Goal: Task Accomplishment & Management: Manage account settings

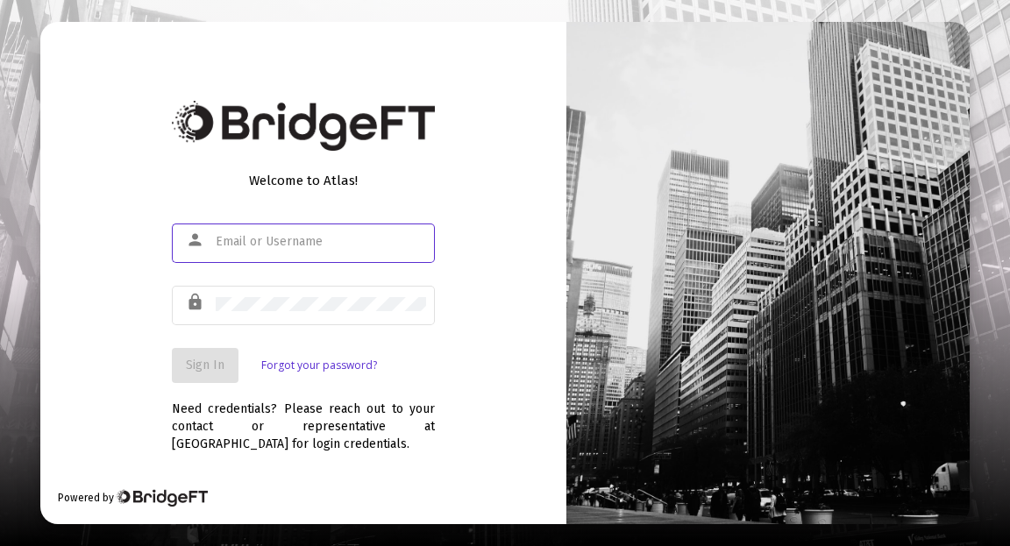
type input "[PERSON_NAME][EMAIL_ADDRESS][DOMAIN_NAME]"
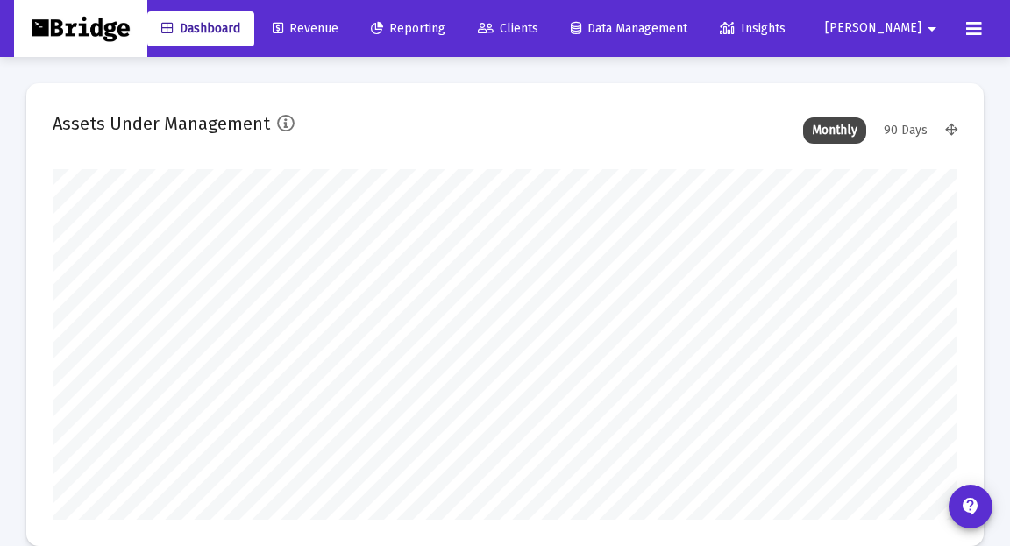
type input "[DATE]"
click at [338, 29] on span "Revenue" at bounding box center [306, 28] width 66 height 15
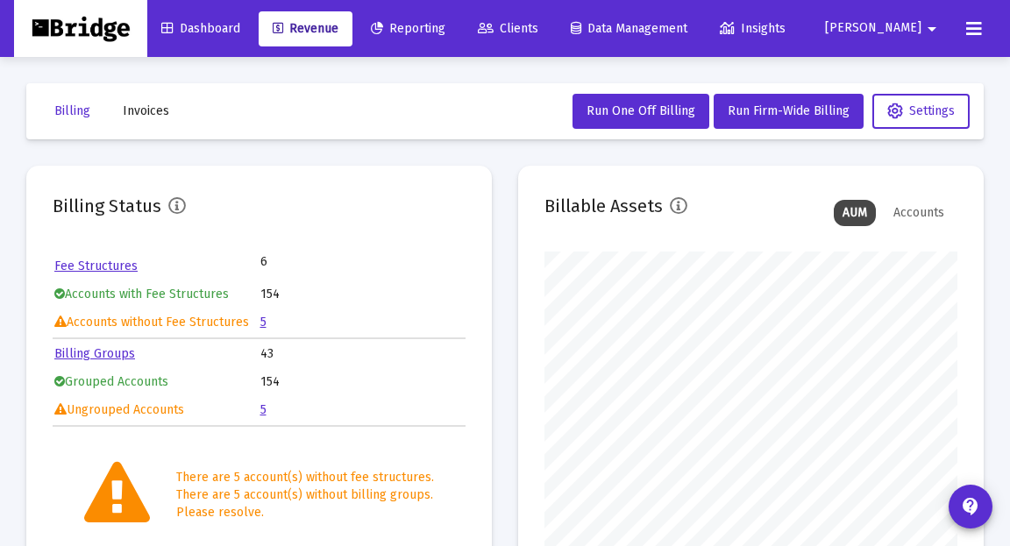
scroll to position [351, 412]
click at [263, 322] on link "5" at bounding box center [263, 322] width 6 height 15
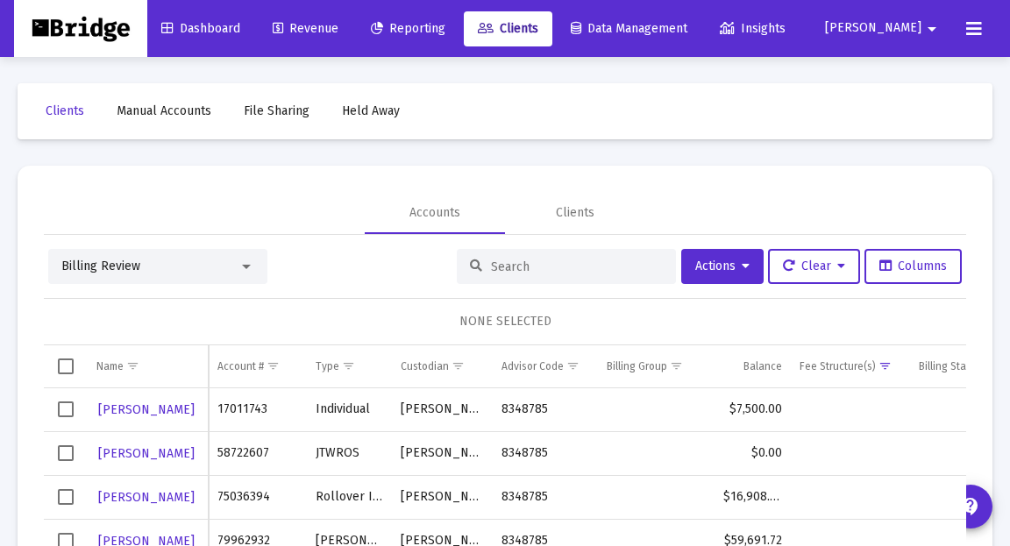
scroll to position [67, 0]
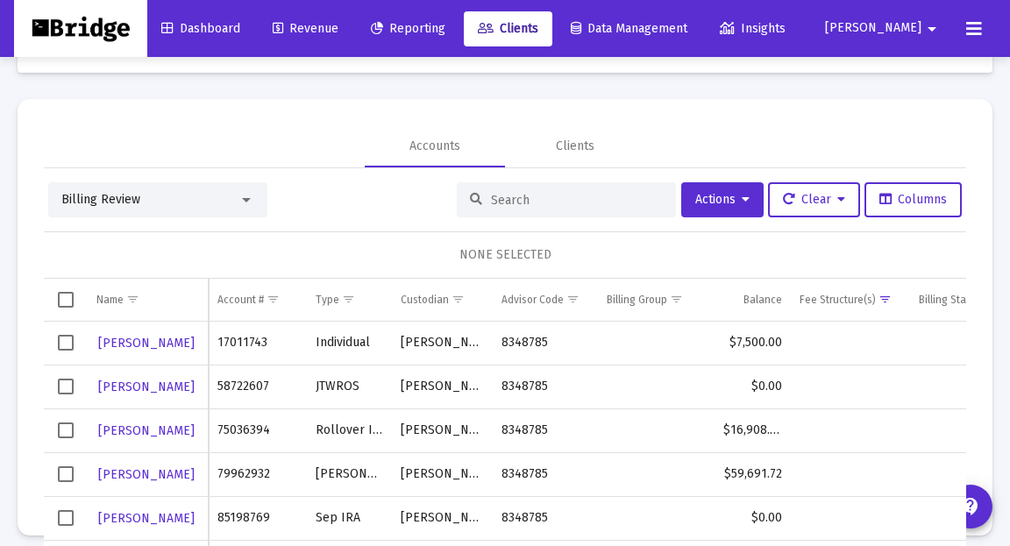
click at [66, 386] on span "Select row" at bounding box center [66, 387] width 16 height 16
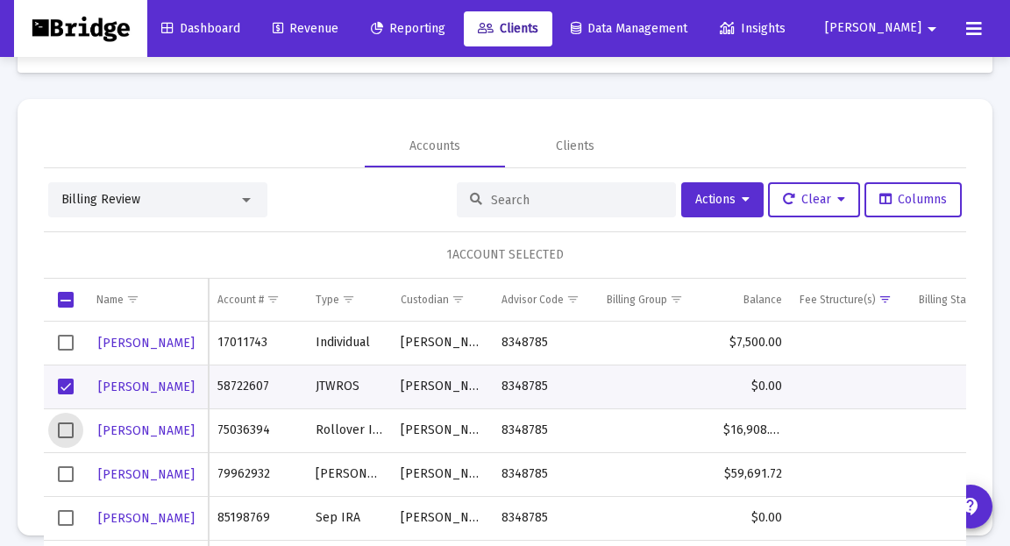
click at [63, 434] on span "Select row" at bounding box center [66, 431] width 16 height 16
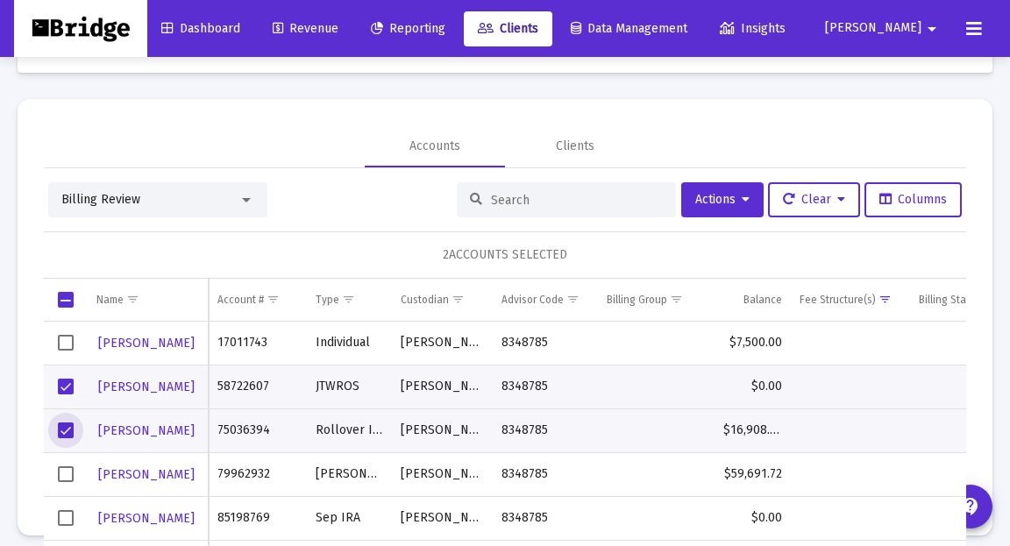
click at [66, 472] on span "Select row" at bounding box center [66, 474] width 16 height 16
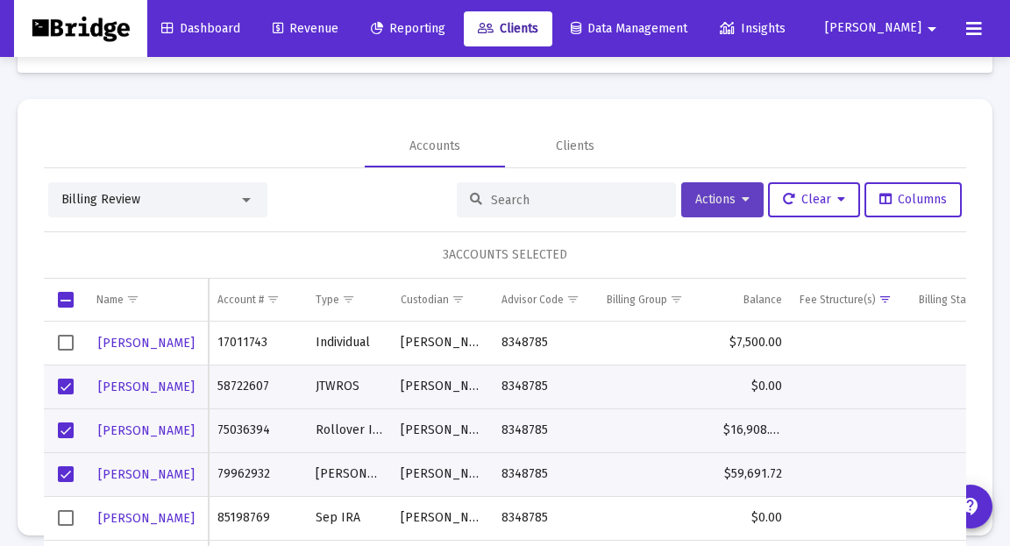
click at [742, 201] on icon at bounding box center [746, 200] width 8 height 12
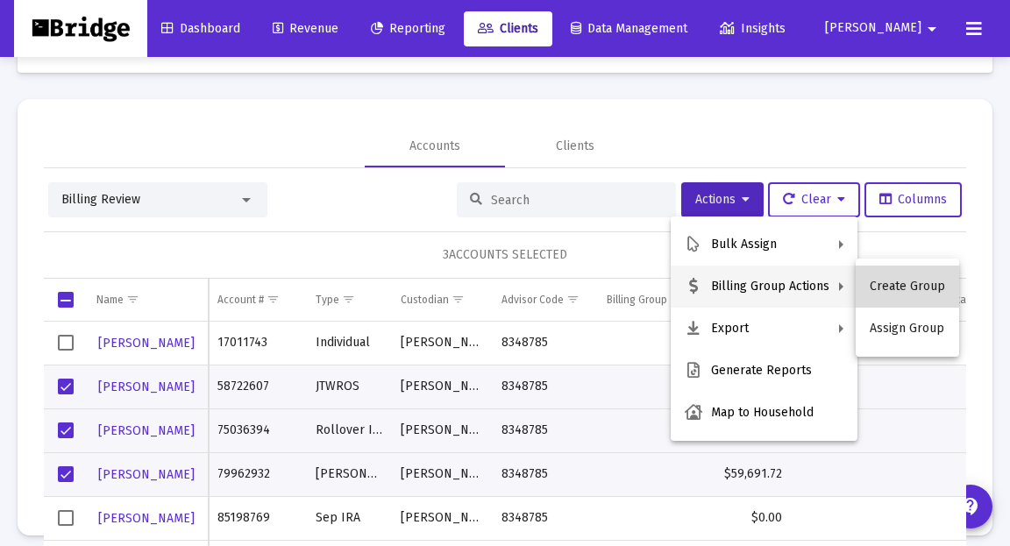
click at [920, 290] on button "Create Group" at bounding box center [907, 287] width 103 height 42
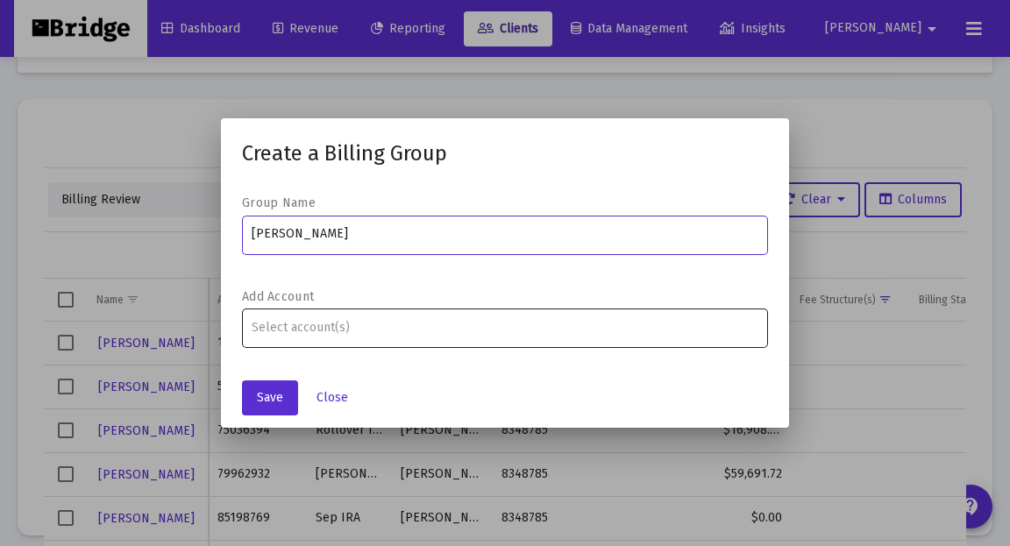
type input "[PERSON_NAME]"
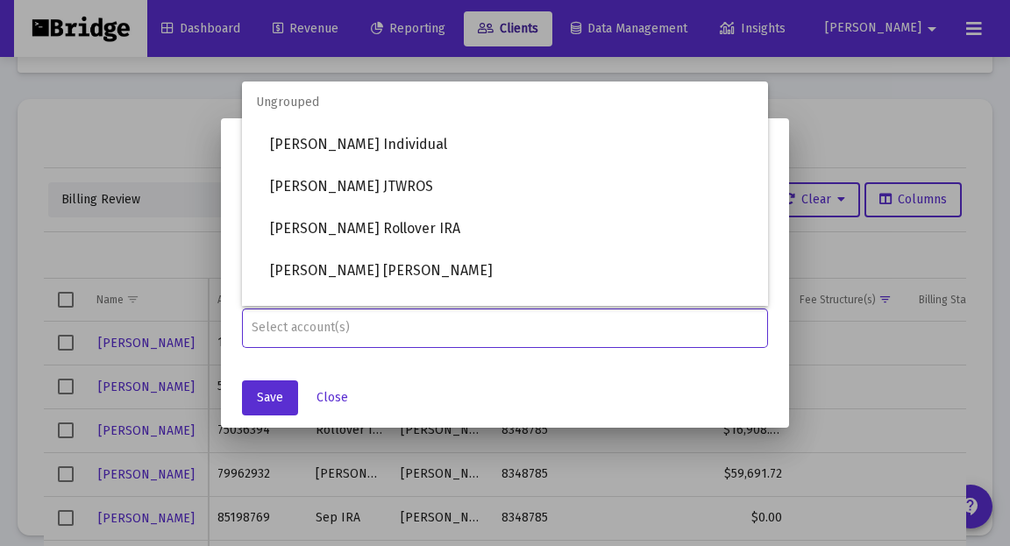
click at [464, 325] on input "Assignment Selection" at bounding box center [506, 328] width 508 height 14
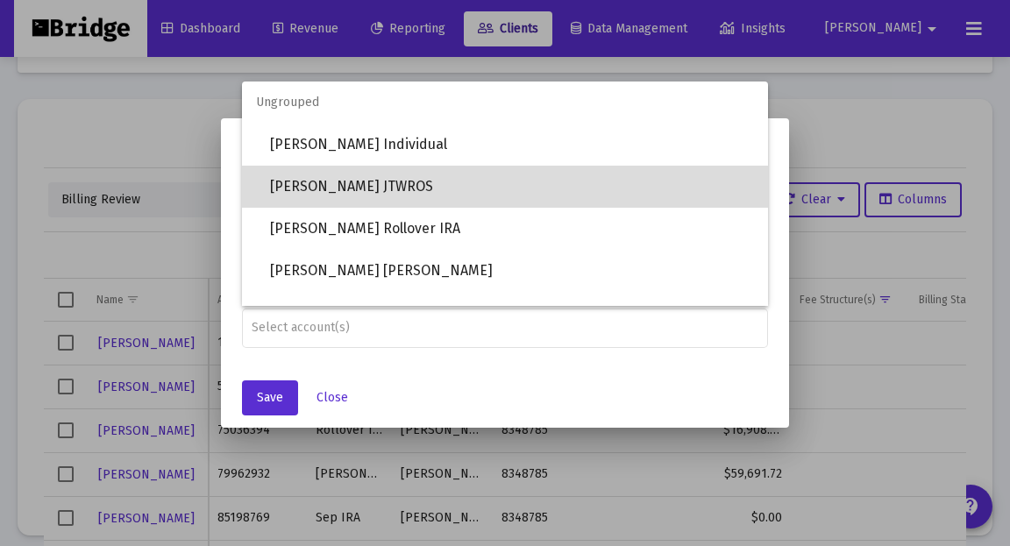
click at [372, 191] on span "[PERSON_NAME] JTWROS" at bounding box center [512, 187] width 484 height 42
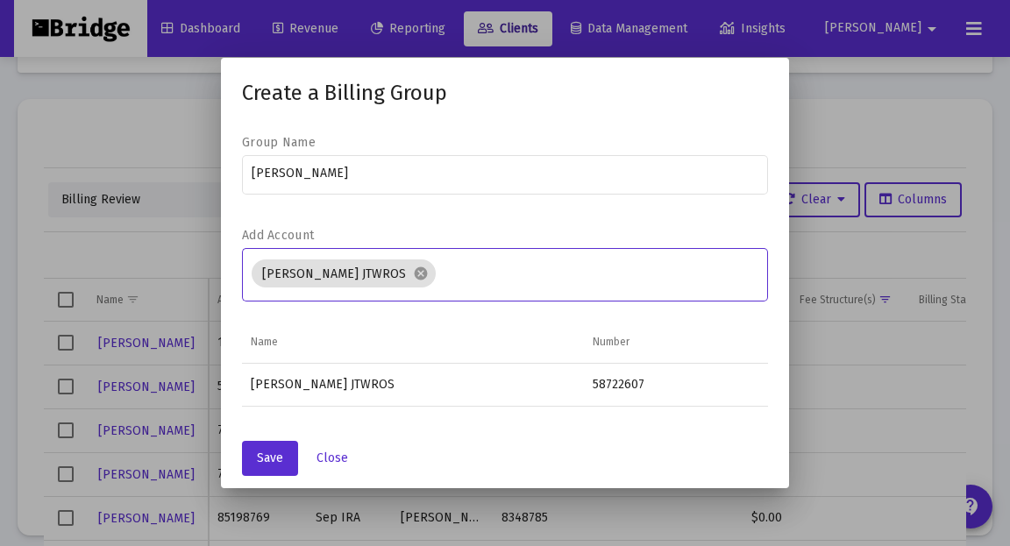
click at [482, 274] on input "Assignment Selection" at bounding box center [601, 274] width 316 height 14
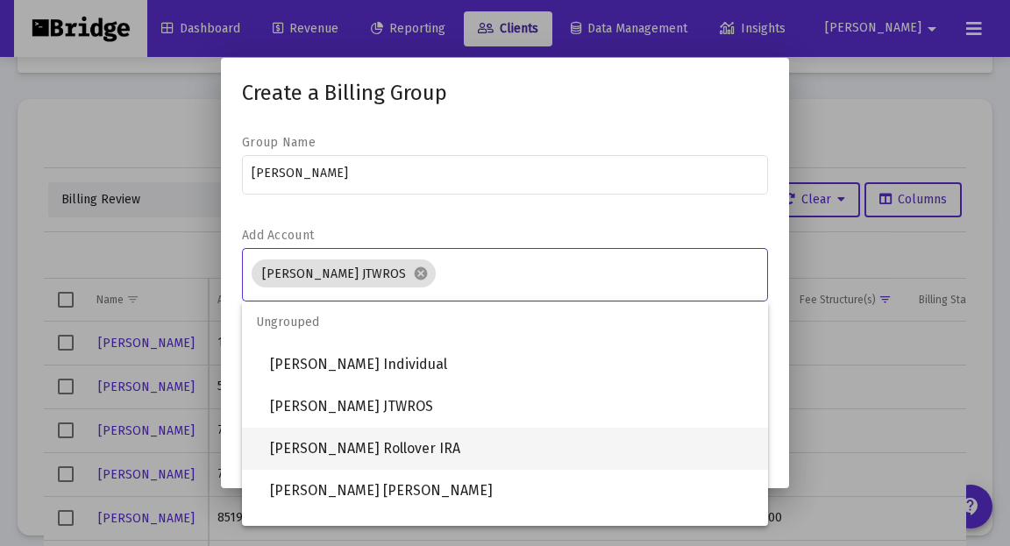
click at [367, 442] on span "[PERSON_NAME] Rollover IRA" at bounding box center [512, 449] width 484 height 42
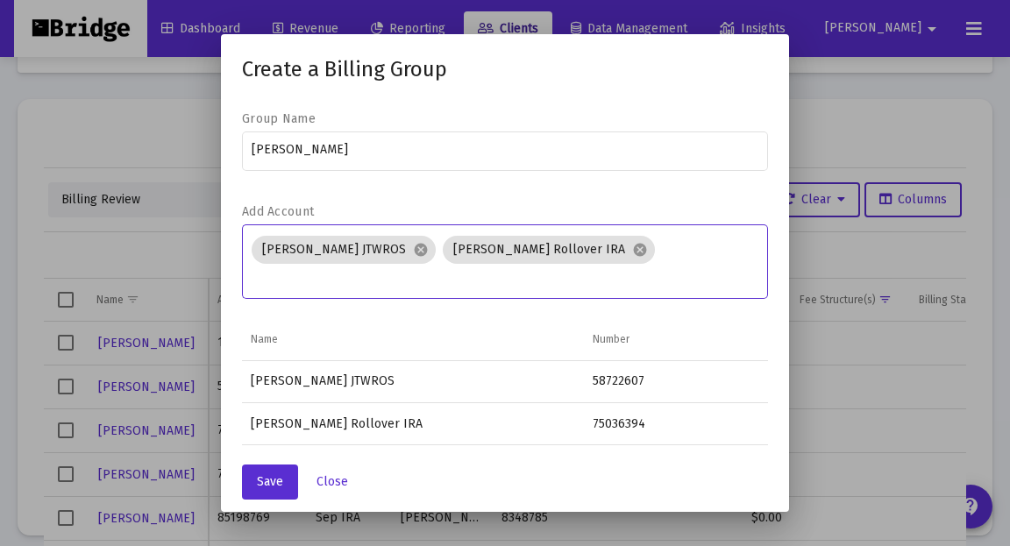
click at [680, 271] on input "Assignment Selection" at bounding box center [506, 278] width 508 height 14
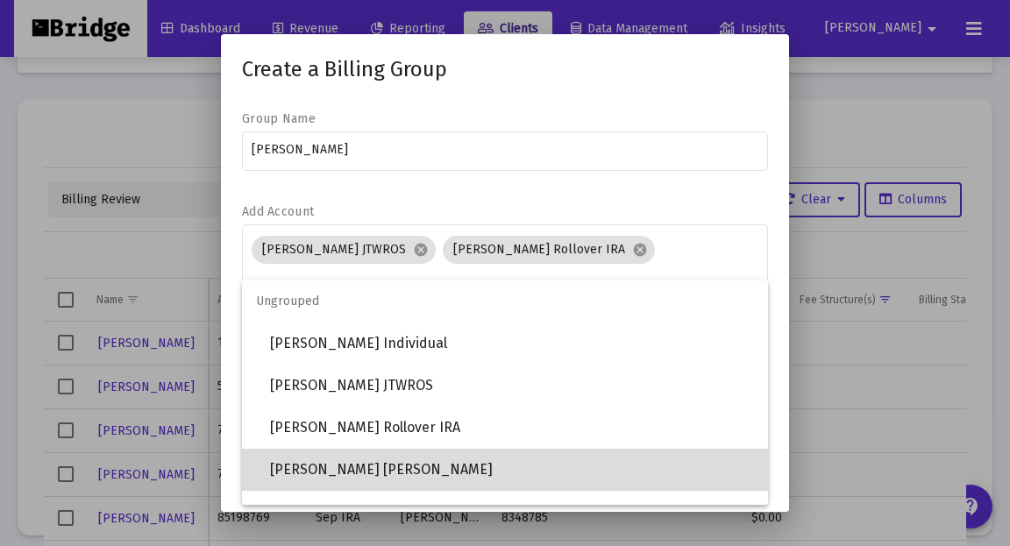
click at [389, 466] on span "[PERSON_NAME] [PERSON_NAME]" at bounding box center [512, 470] width 484 height 42
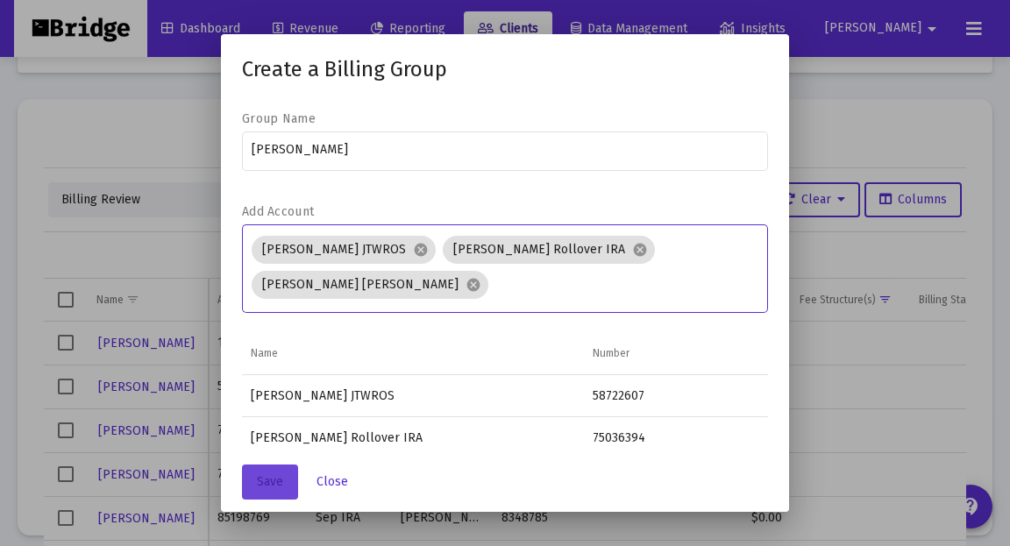
click at [266, 485] on span "Save" at bounding box center [270, 481] width 26 height 15
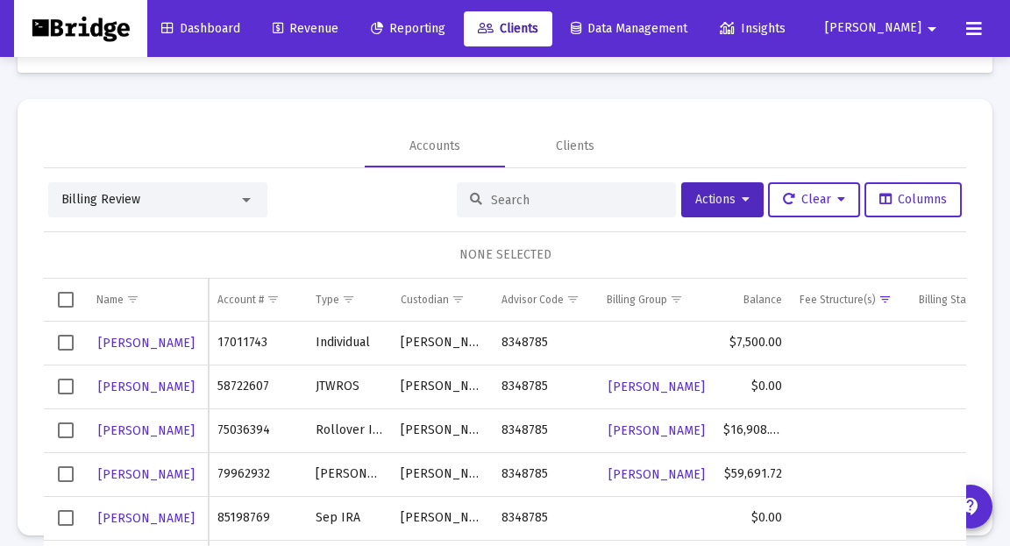
click at [67, 516] on span "Select row" at bounding box center [66, 518] width 16 height 16
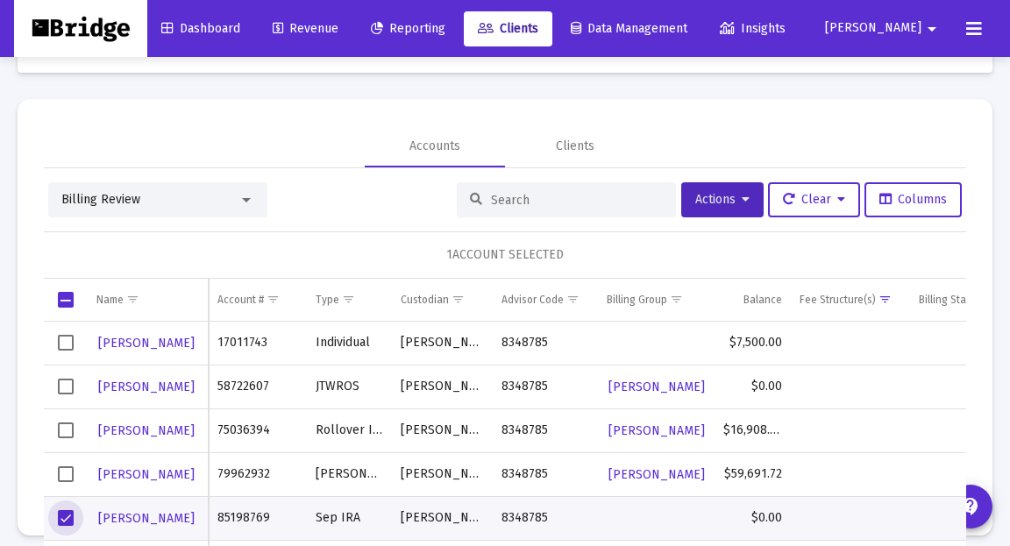
click at [65, 338] on span "Select row" at bounding box center [66, 343] width 16 height 16
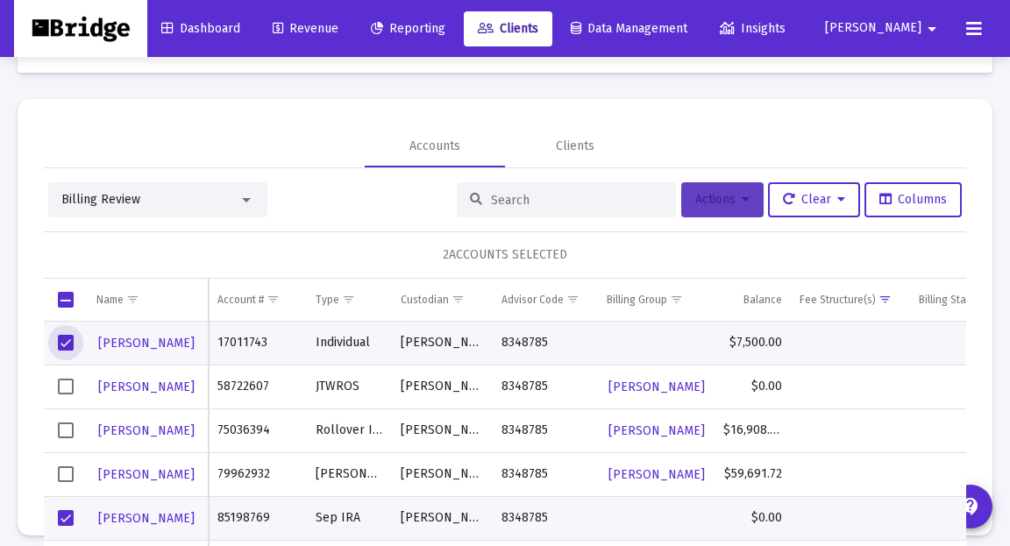
click at [729, 196] on span "Actions" at bounding box center [722, 199] width 54 height 15
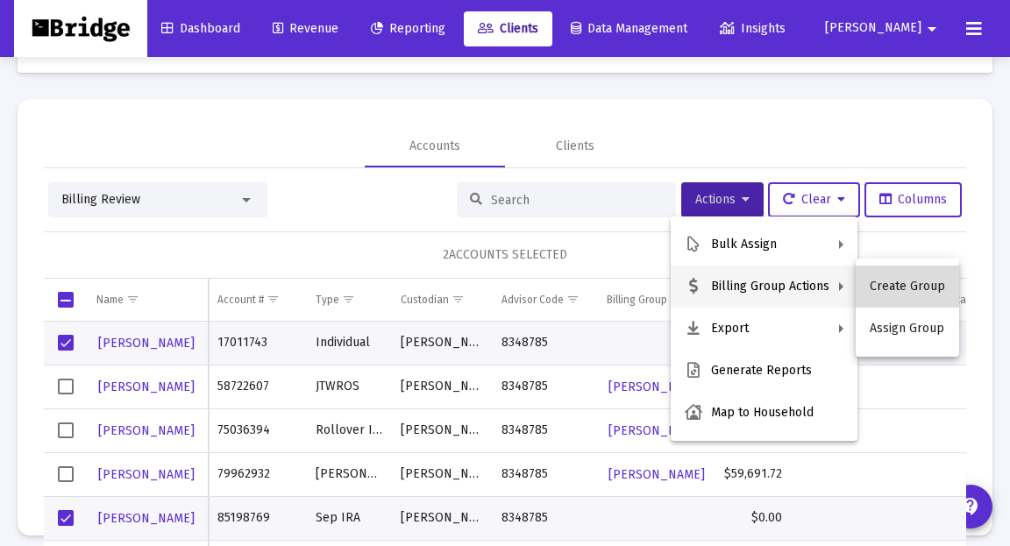
click at [912, 287] on button "Create Group" at bounding box center [907, 287] width 103 height 42
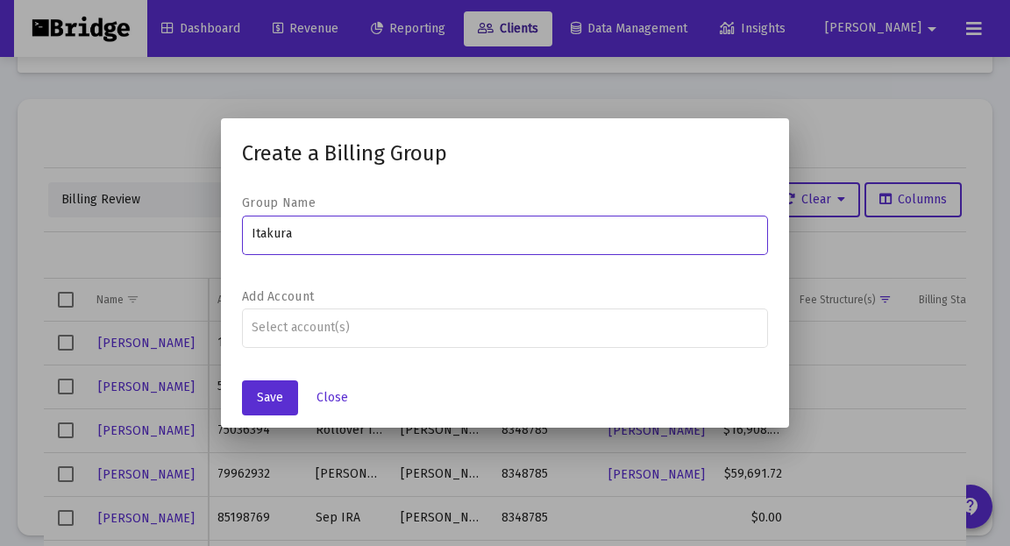
type input "Itakura"
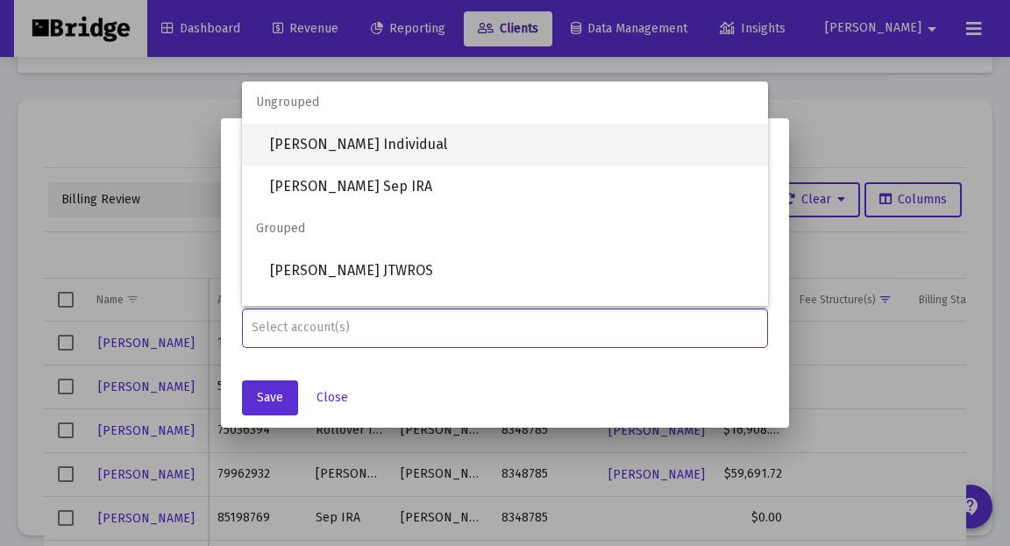
click at [373, 156] on span "[PERSON_NAME] Individual" at bounding box center [512, 145] width 484 height 42
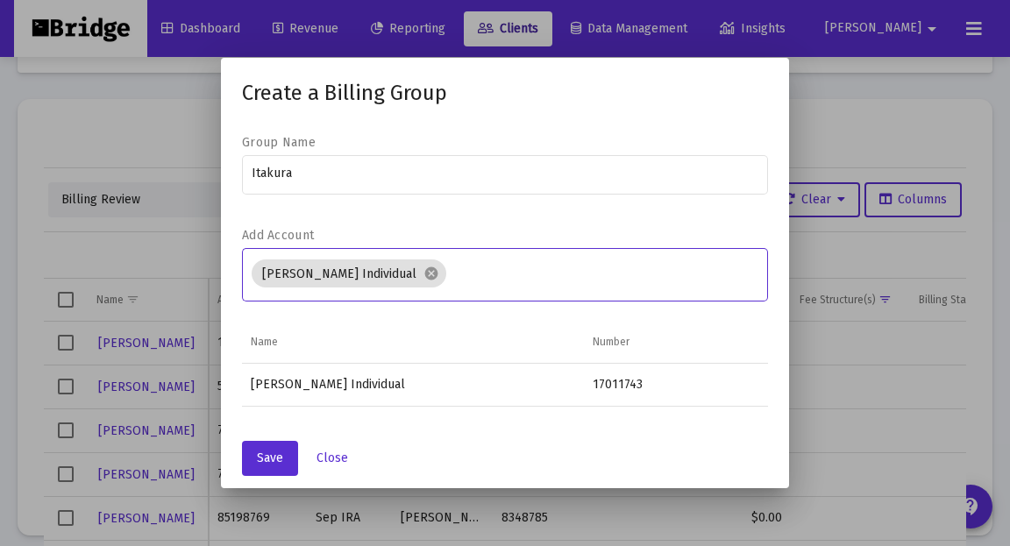
click at [497, 273] on input "Assignment Selection" at bounding box center [606, 274] width 306 height 14
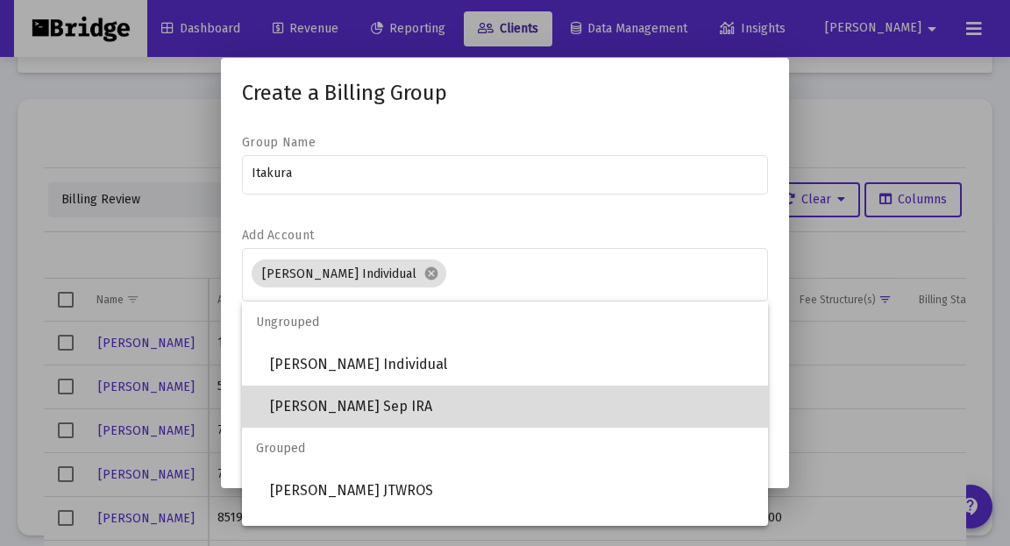
click at [344, 401] on span "[PERSON_NAME] Sep IRA" at bounding box center [512, 407] width 484 height 42
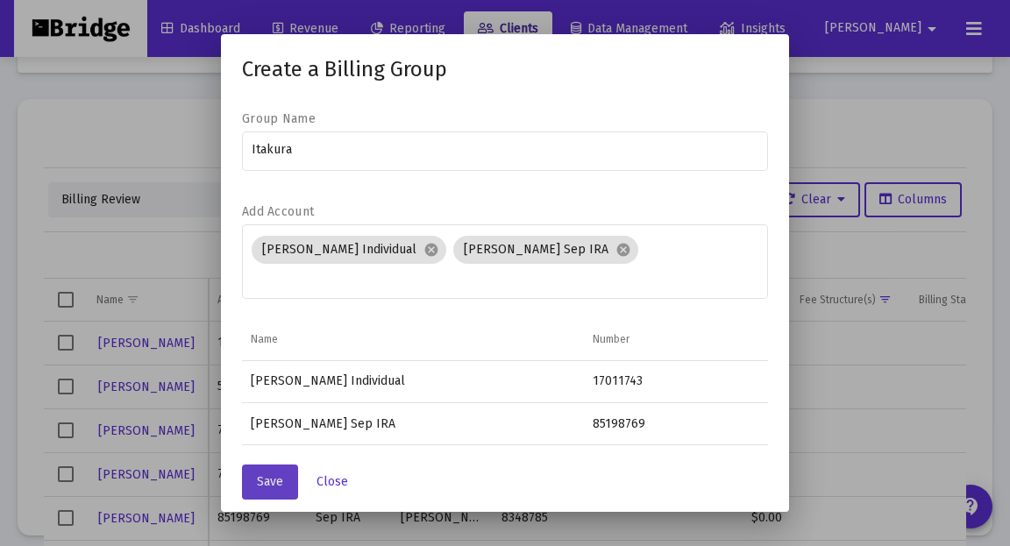
click at [273, 485] on span "Save" at bounding box center [270, 481] width 26 height 15
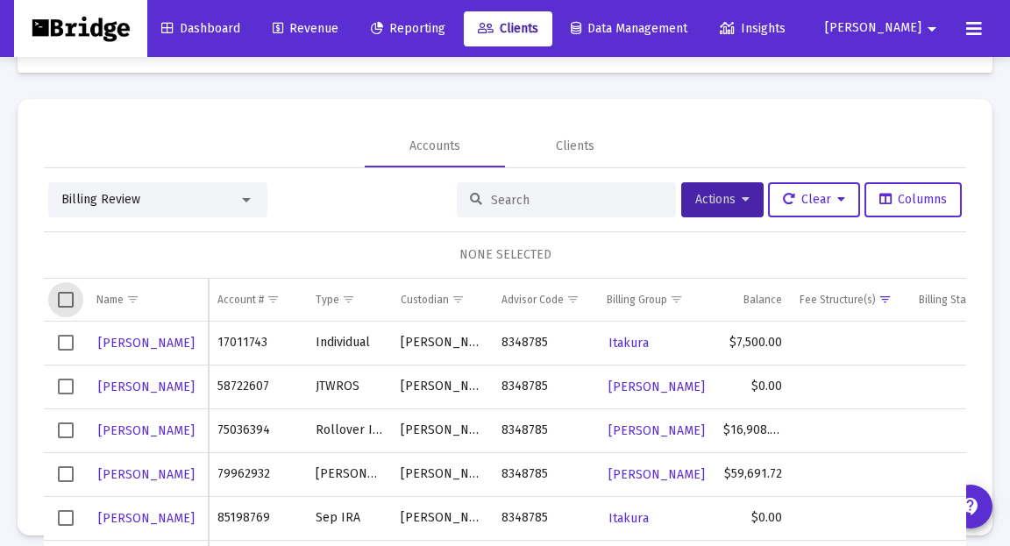
click at [64, 294] on span "Select all" at bounding box center [66, 300] width 16 height 16
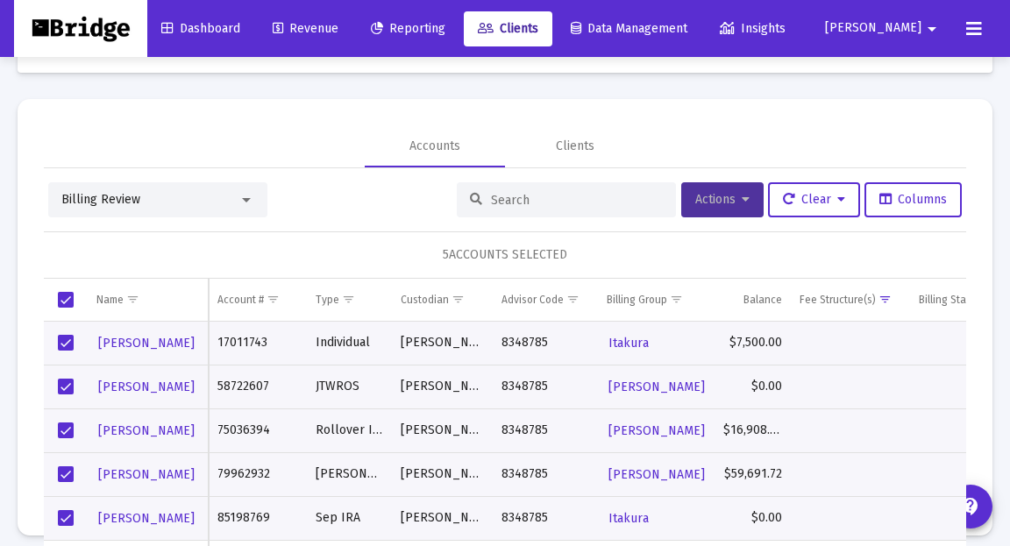
click at [723, 188] on button "Actions" at bounding box center [722, 199] width 82 height 35
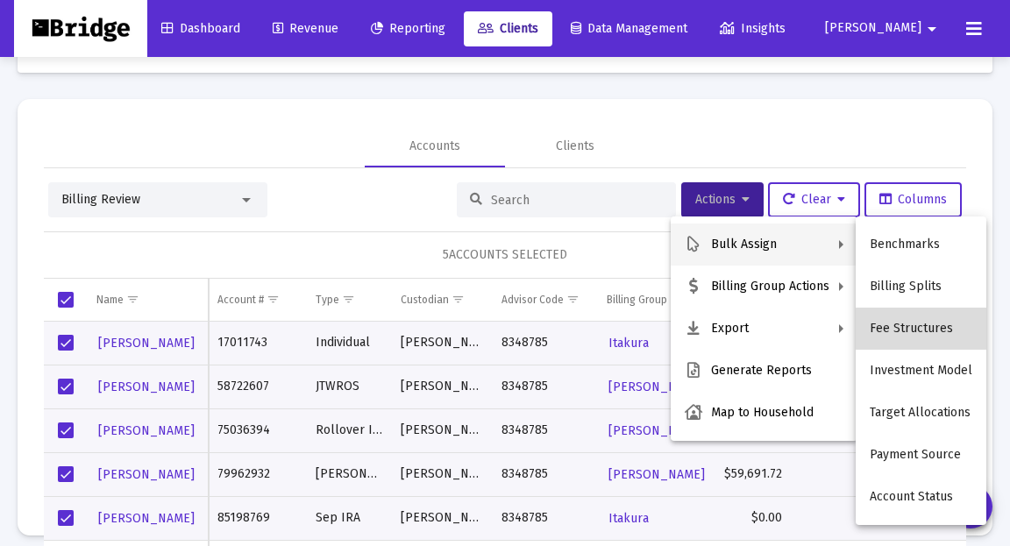
click at [951, 330] on button "Fee Structures" at bounding box center [921, 329] width 131 height 42
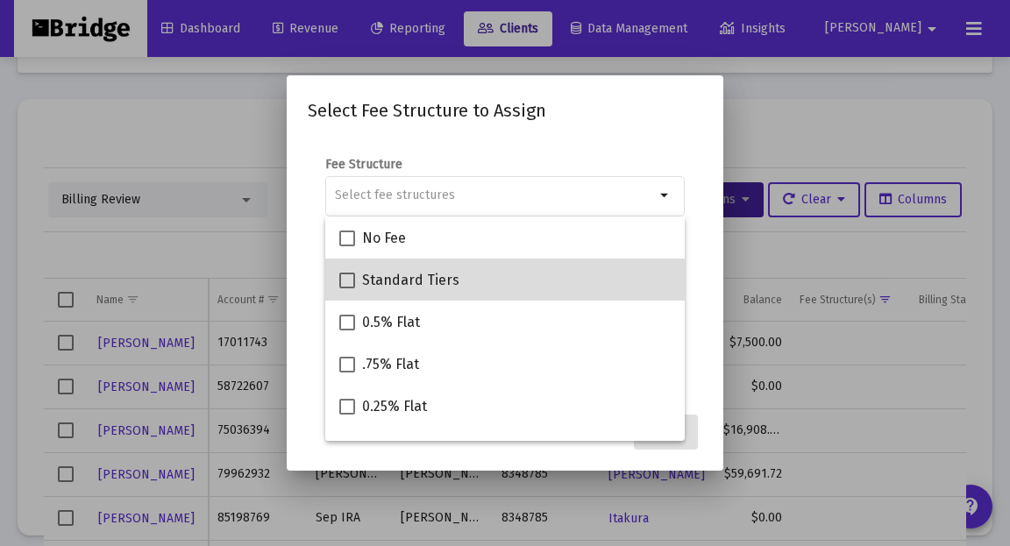
click at [465, 288] on div "Standard Tiers" at bounding box center [504, 280] width 331 height 42
checkbox input "true"
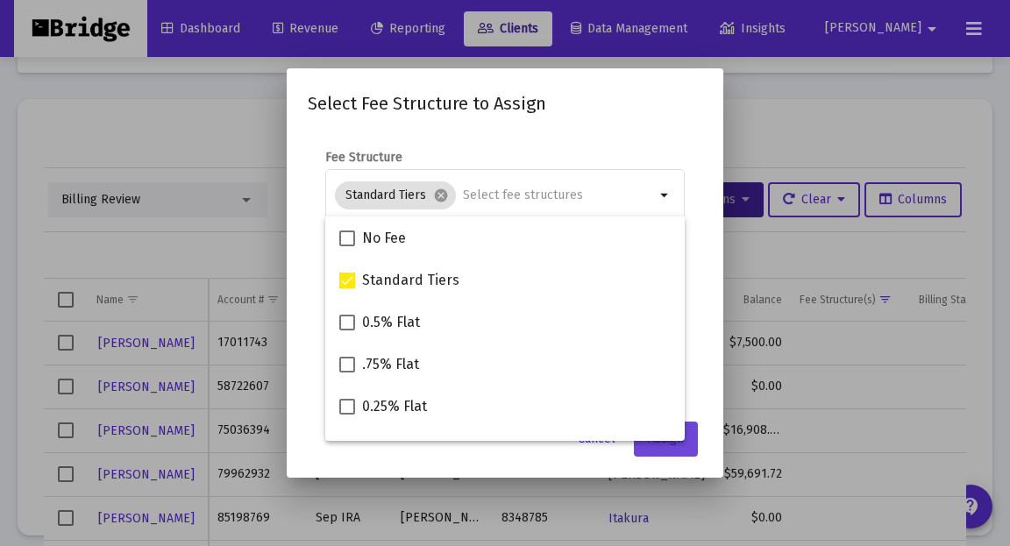
click at [678, 448] on button "Assign" at bounding box center [666, 439] width 64 height 35
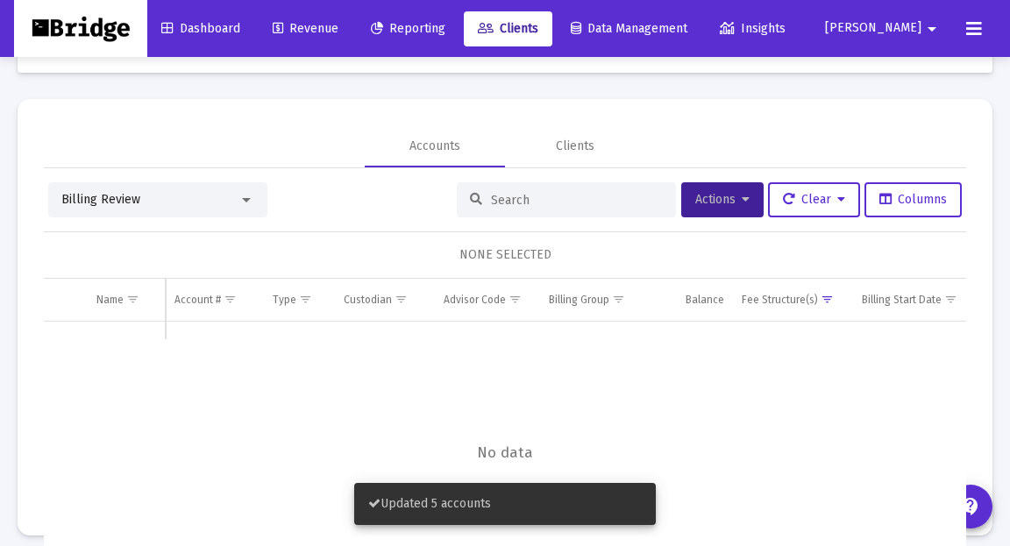
click at [350, 20] on link "Revenue" at bounding box center [306, 28] width 94 height 35
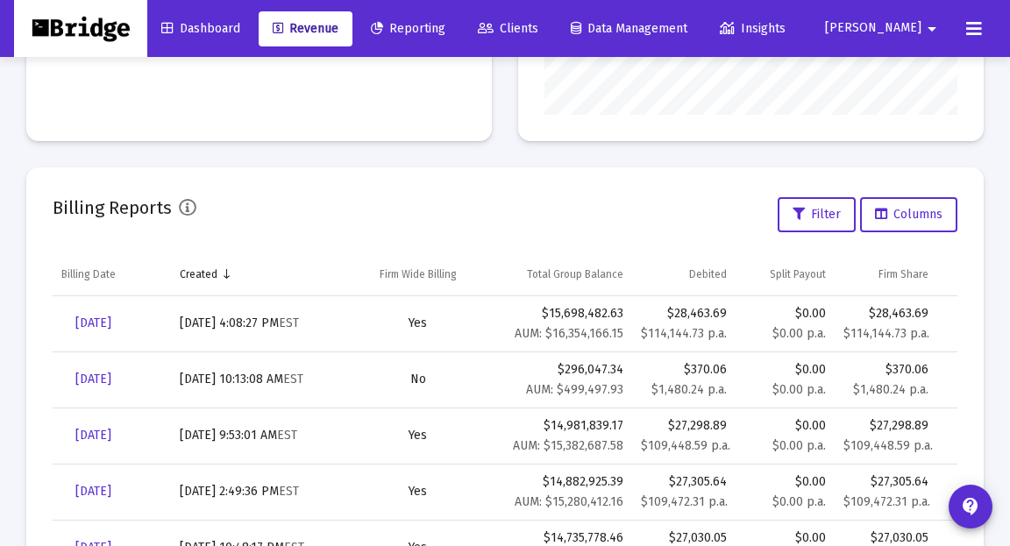
scroll to position [491, 0]
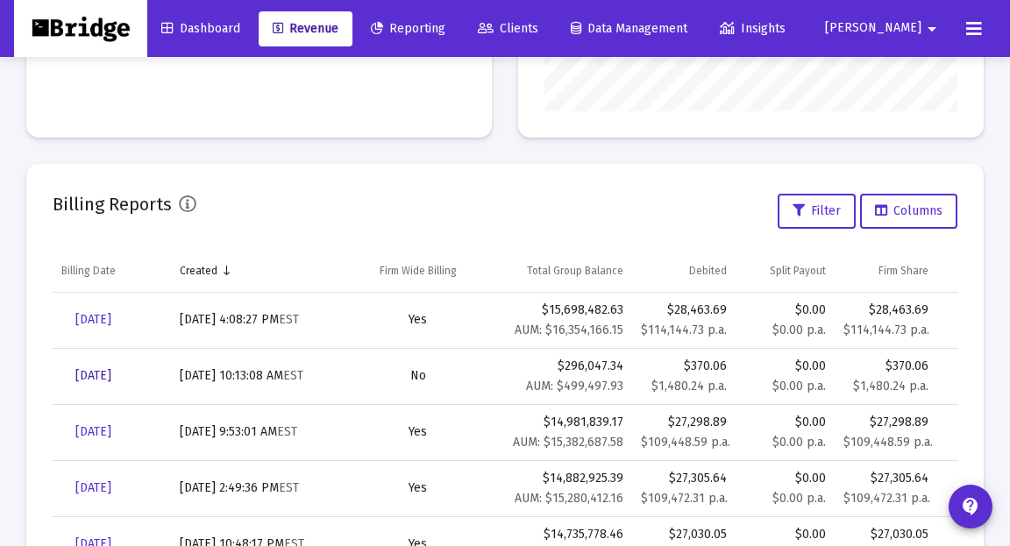
click at [111, 374] on span "[DATE]" at bounding box center [93, 375] width 36 height 15
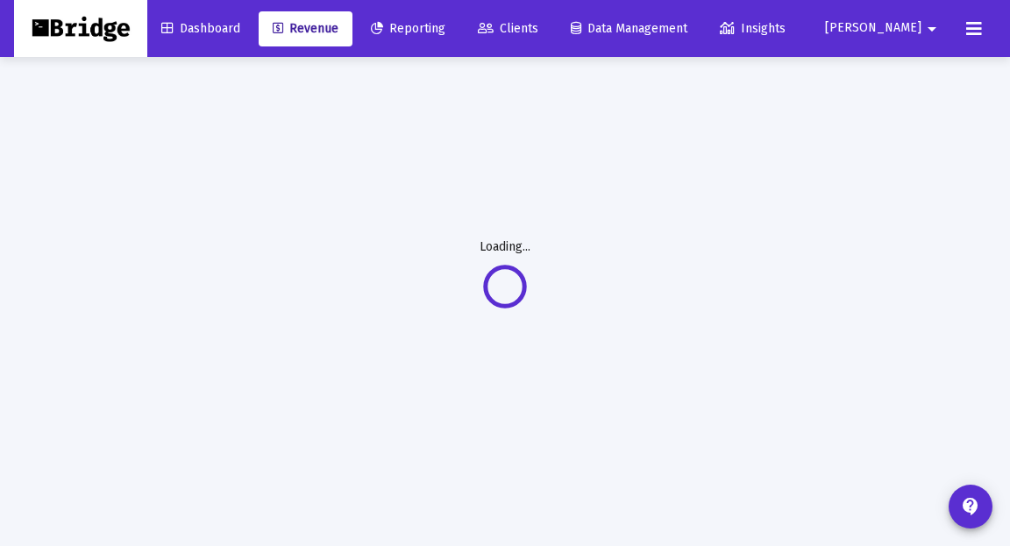
scroll to position [57, 0]
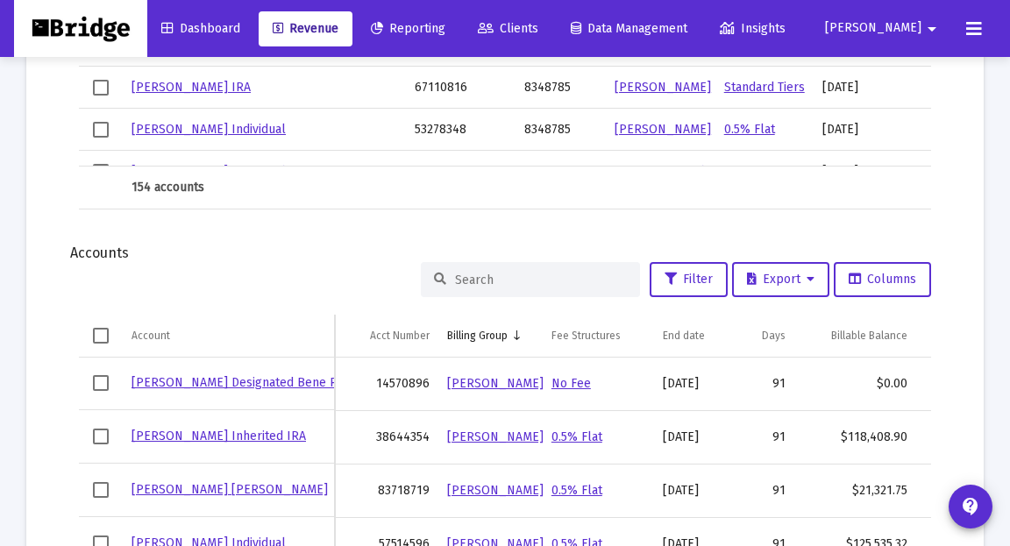
scroll to position [1411, 0]
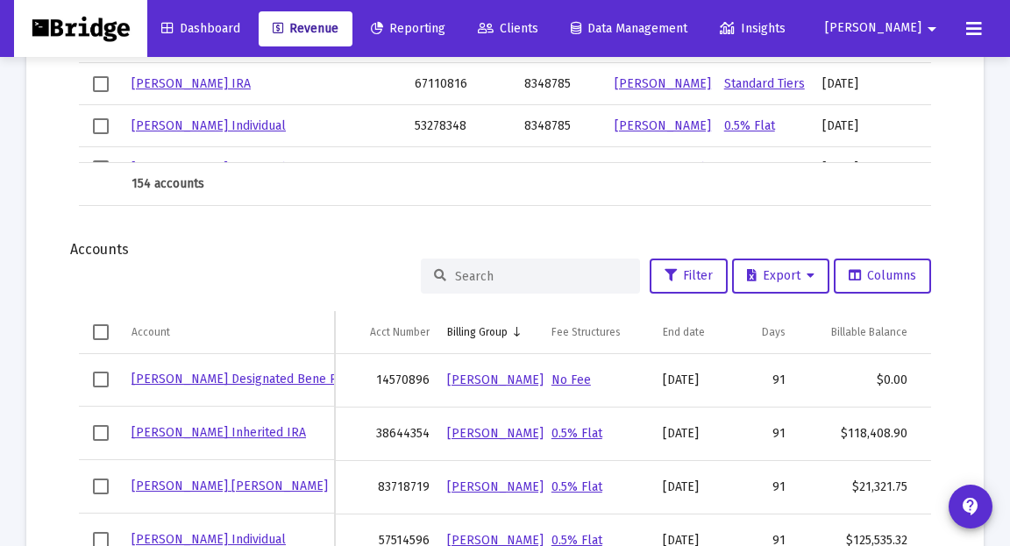
click at [554, 269] on input at bounding box center [541, 276] width 172 height 15
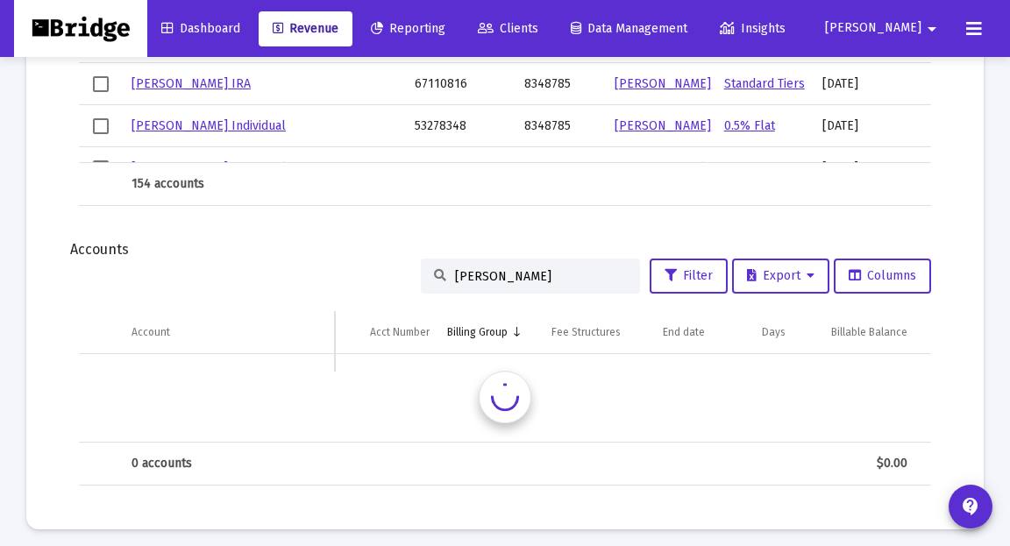
type input "[PERSON_NAME]"
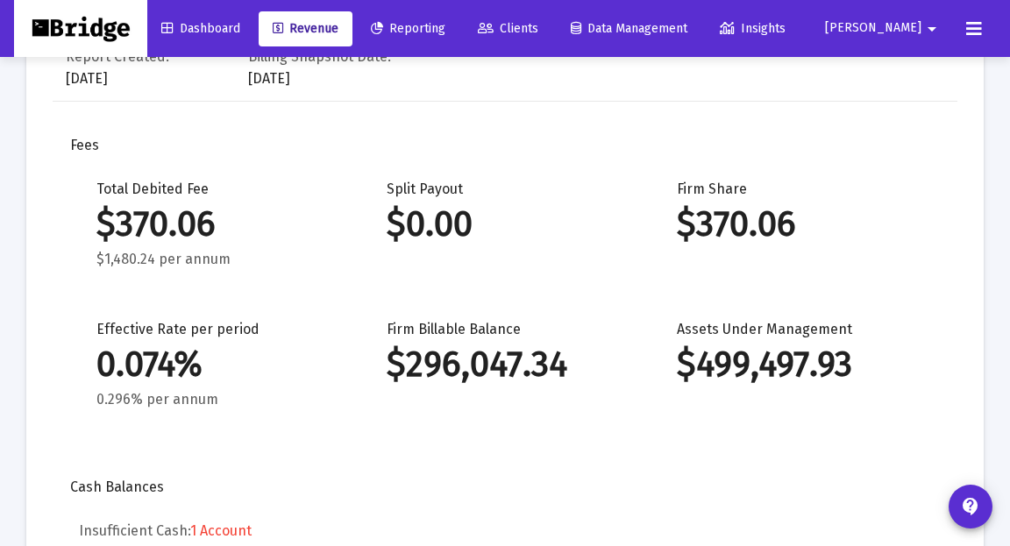
scroll to position [0, 0]
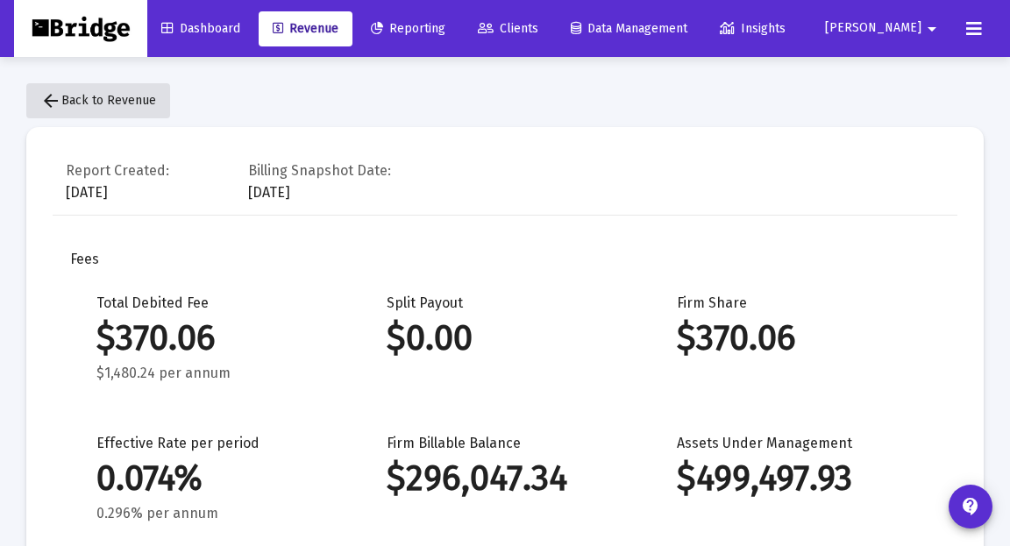
click at [117, 94] on span "arrow_back Back to Revenue" at bounding box center [98, 100] width 116 height 15
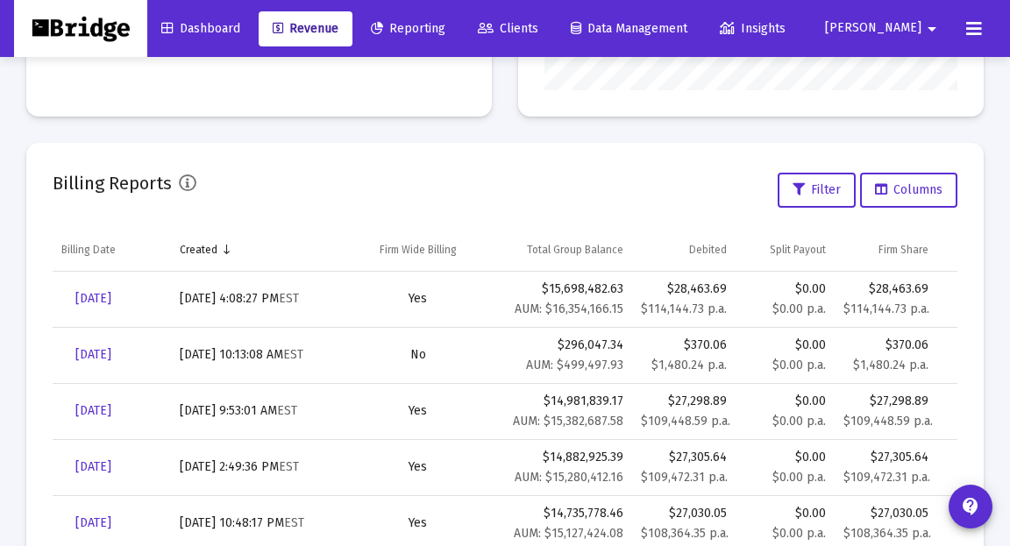
scroll to position [515, 0]
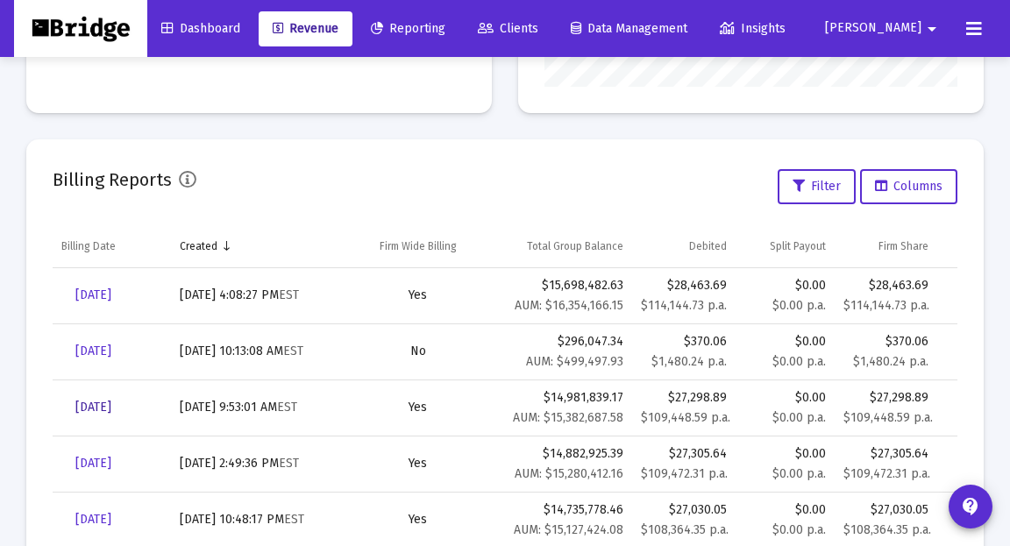
click at [111, 403] on span "[DATE]" at bounding box center [93, 407] width 36 height 15
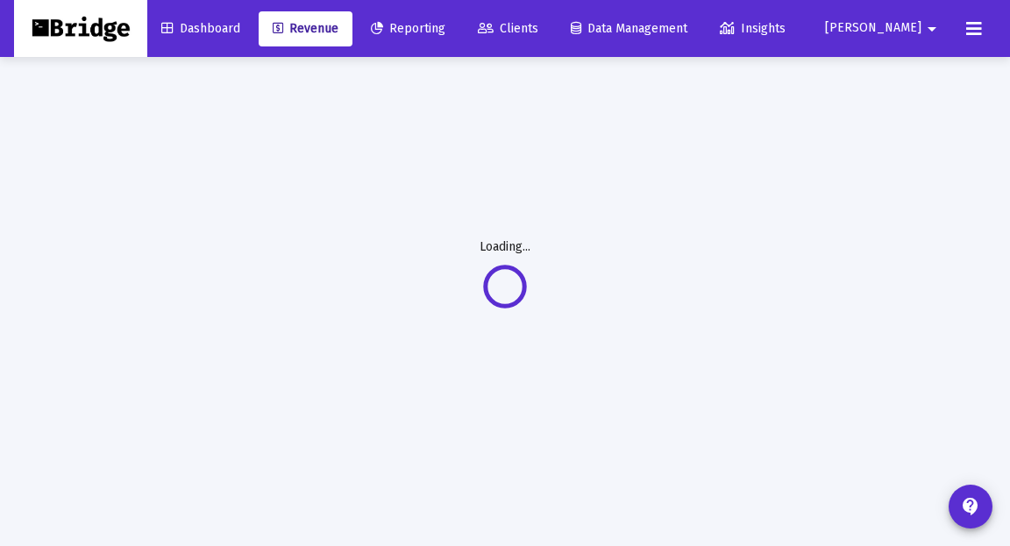
scroll to position [57, 0]
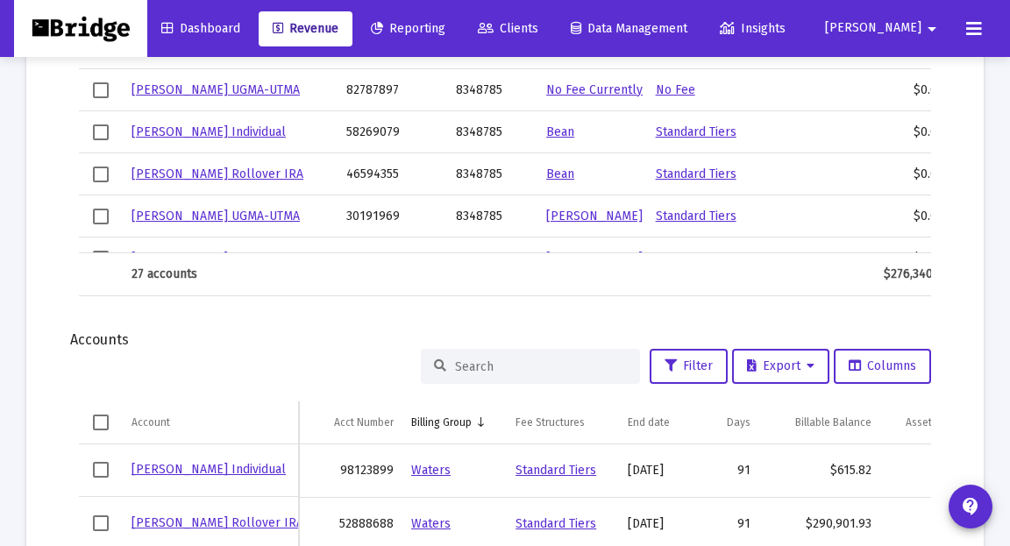
scroll to position [1993, 0]
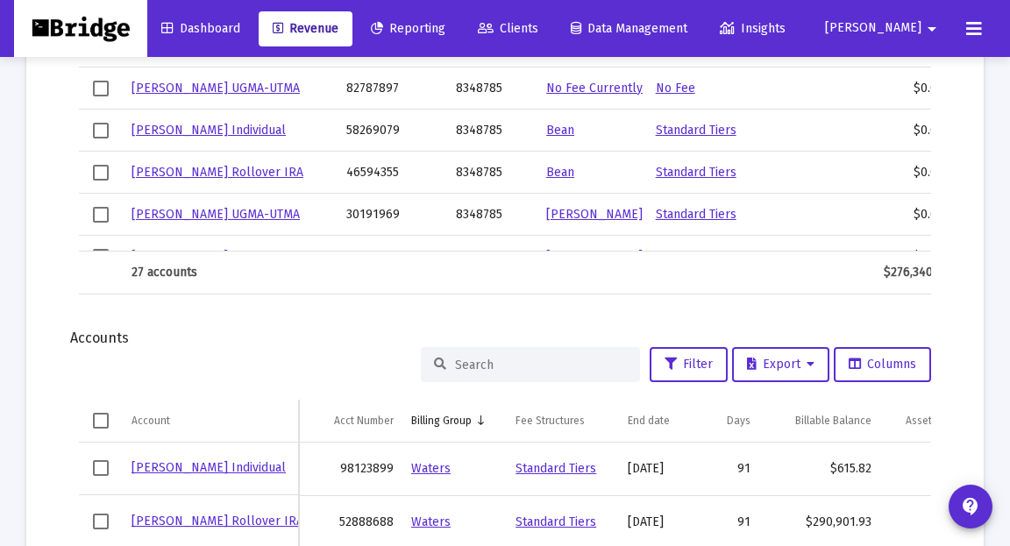
click at [519, 367] on input at bounding box center [541, 365] width 172 height 15
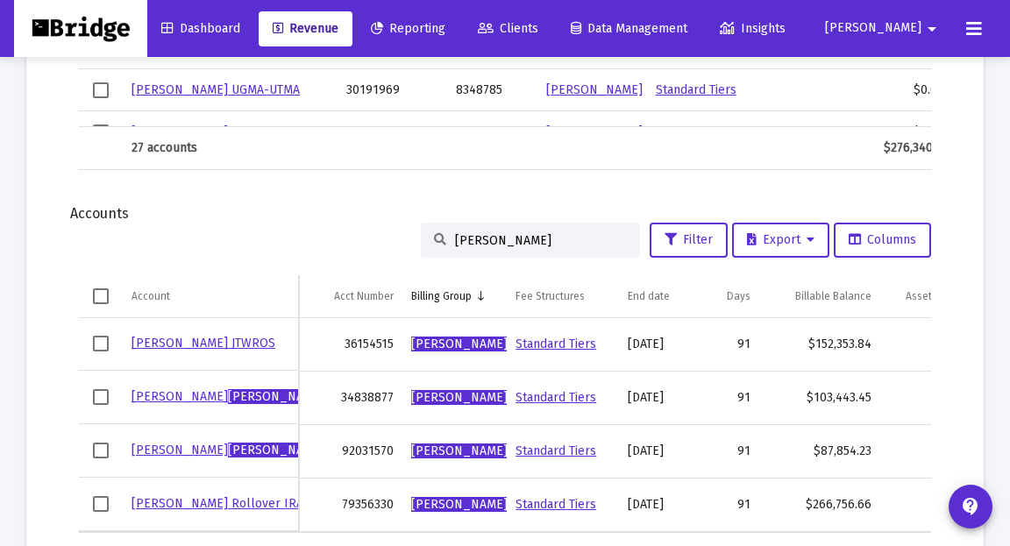
scroll to position [2117, 0]
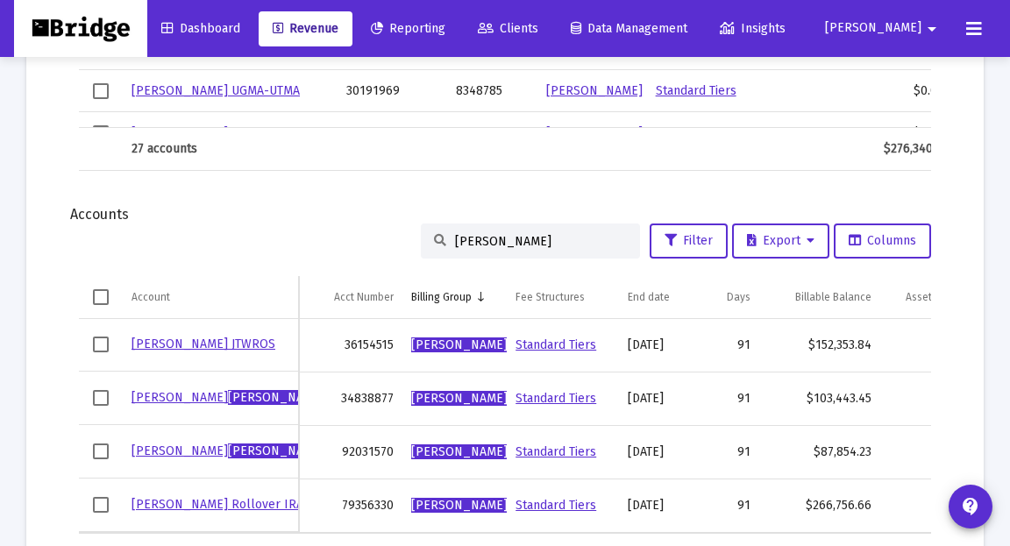
type input "[PERSON_NAME]"
click at [570, 341] on link "Standard Tiers" at bounding box center [555, 344] width 81 height 15
